Goal: Transaction & Acquisition: Purchase product/service

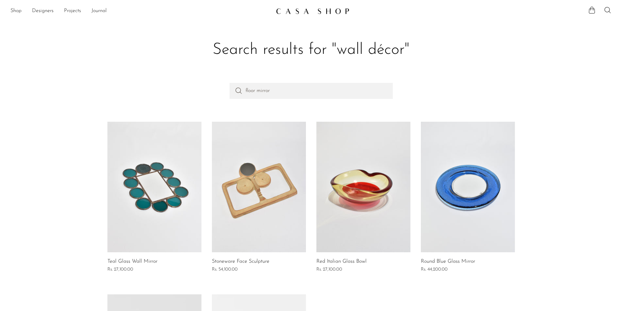
scroll to position [18, 0]
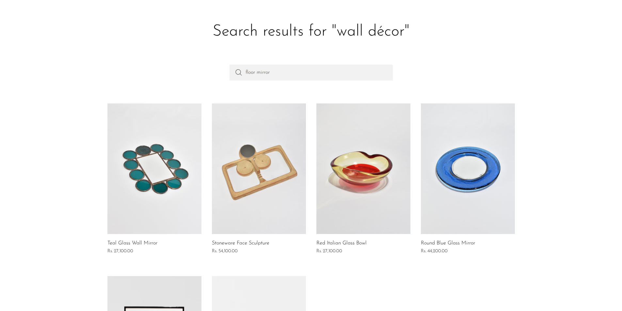
type input "floor mirror"
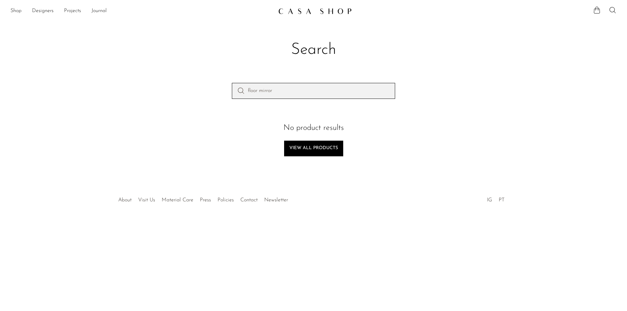
click at [292, 93] on input "floor mirror" at bounding box center [313, 91] width 163 height 16
drag, startPoint x: 289, startPoint y: 91, endPoint x: 232, endPoint y: 90, distance: 56.8
click at [232, 90] on input "floor mirror" at bounding box center [313, 91] width 163 height 16
paste input "Benches"
type input "Benches"
